Goal: Transaction & Acquisition: Purchase product/service

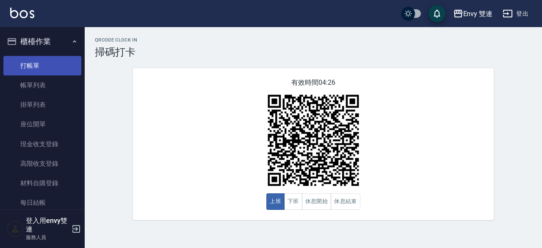
click at [30, 62] on link "打帳單" at bounding box center [42, 65] width 78 height 19
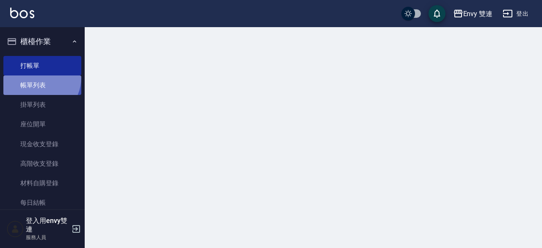
click at [36, 77] on link "帳單列表" at bounding box center [42, 84] width 78 height 19
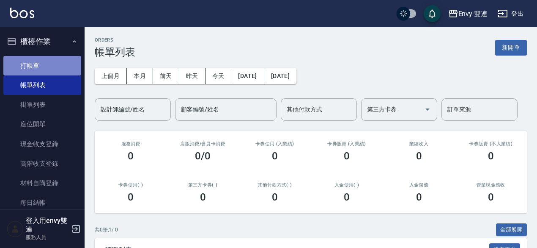
click at [49, 65] on link "打帳單" at bounding box center [42, 65] width 78 height 19
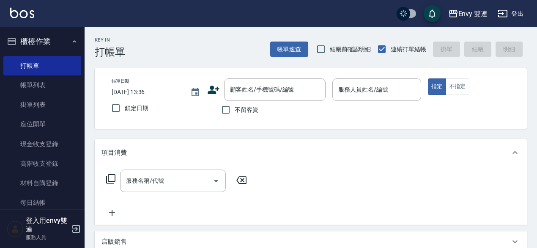
click at [207, 88] on icon at bounding box center [213, 89] width 13 height 13
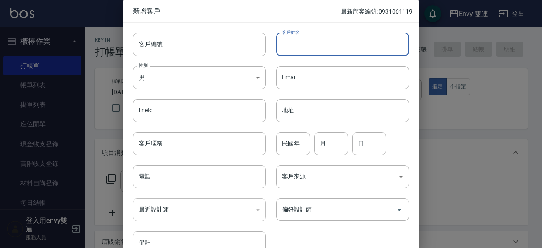
click at [350, 47] on input "客戶姓名" at bounding box center [342, 44] width 133 height 23
type input "妙妃"
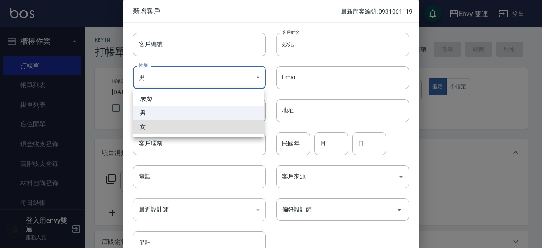
type input "[DEMOGRAPHIC_DATA]"
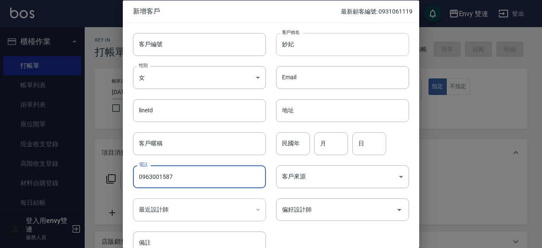
type input "0963001587"
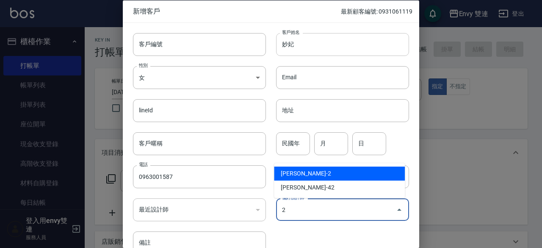
type input "[PERSON_NAME]"
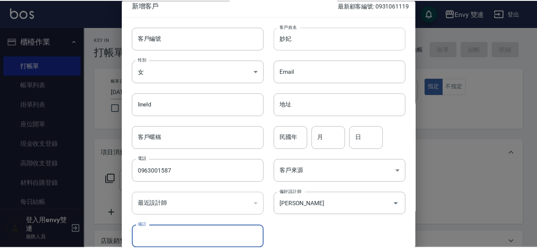
scroll to position [45, 0]
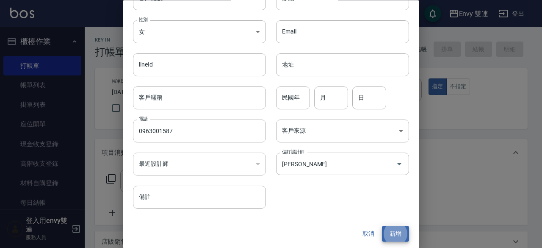
click at [382, 226] on button "新增" at bounding box center [395, 234] width 27 height 16
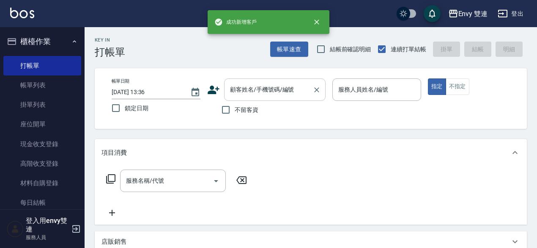
click at [287, 97] on div "顧客姓名/手機號碼/編號" at bounding box center [275, 89] width 102 height 22
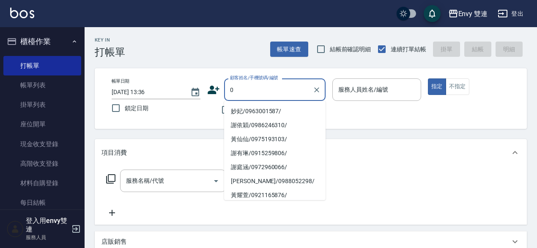
type input "妙妃/0963001587/"
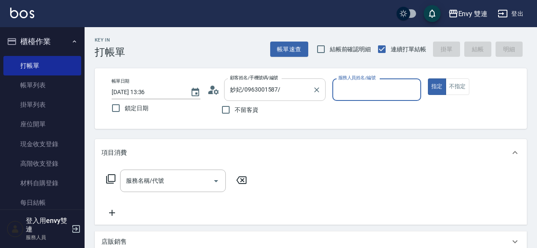
type input "Ina-2"
click at [428, 78] on button "指定" at bounding box center [437, 86] width 18 height 17
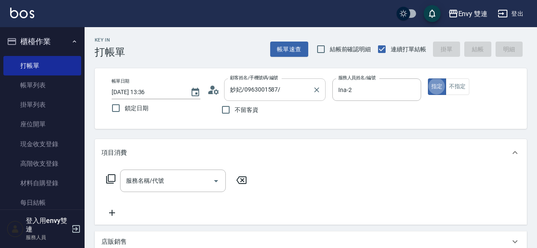
type button "true"
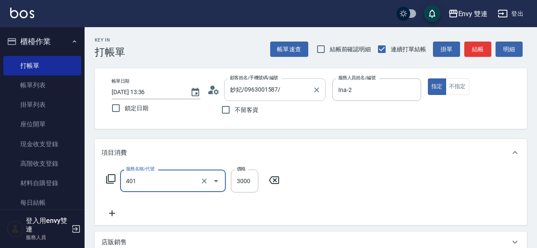
type input "染髮(401)"
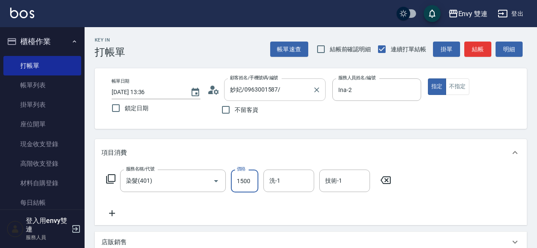
type input "1500"
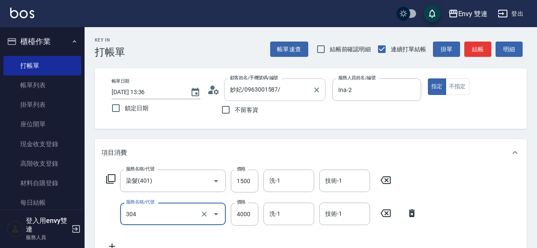
type input "縮毛矯正 (304)"
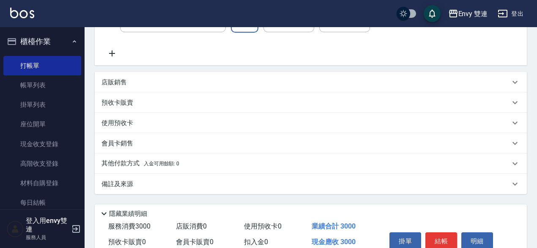
scroll to position [234, 0]
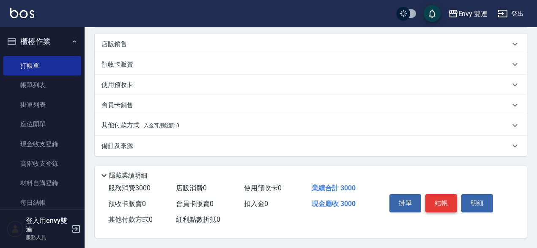
type input "1500"
click at [443, 195] on button "結帳" at bounding box center [442, 203] width 32 height 18
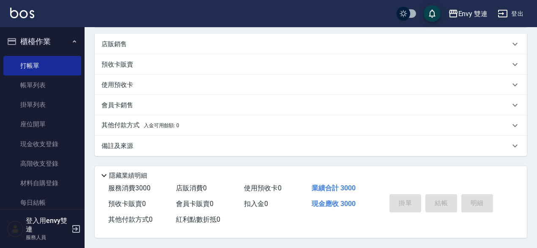
type input "[DATE] 13:41"
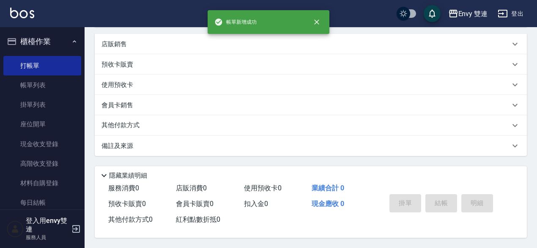
scroll to position [0, 0]
